Goal: Task Accomplishment & Management: Manage account settings

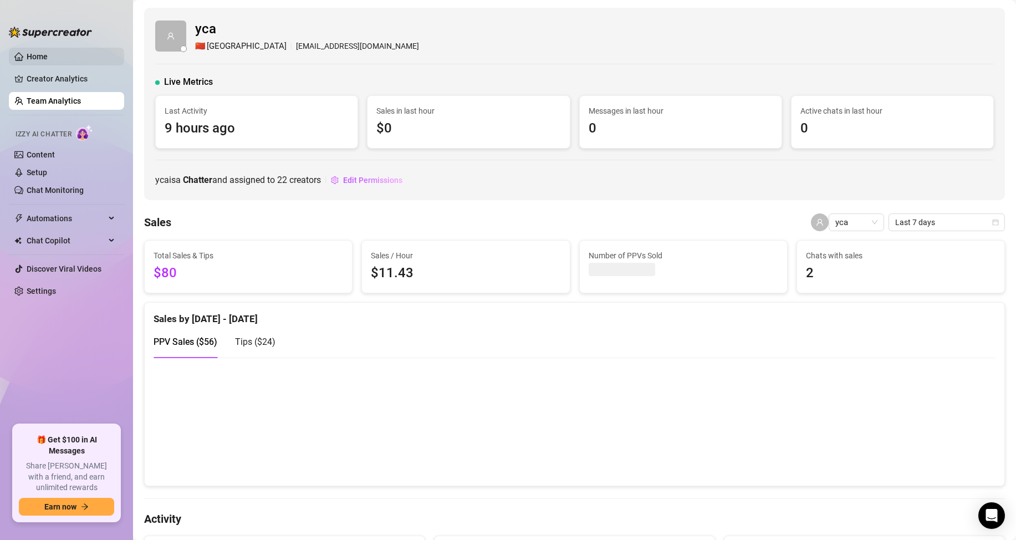
click at [46, 55] on link "Home" at bounding box center [37, 56] width 21 height 9
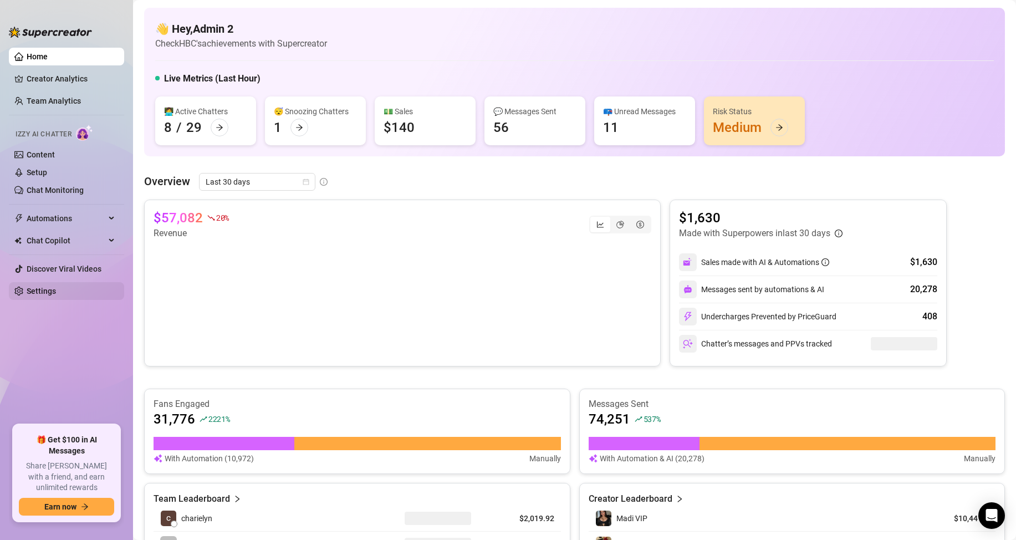
click at [56, 292] on link "Settings" at bounding box center [41, 291] width 29 height 9
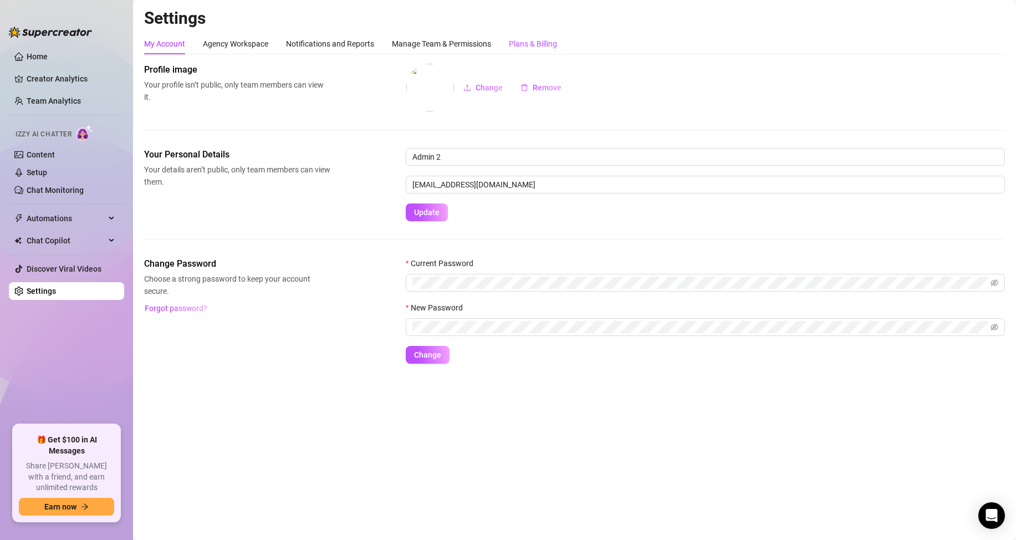
click at [537, 45] on div "Plans & Billing" at bounding box center [533, 44] width 48 height 12
